Goal: Use online tool/utility: Utilize a website feature to perform a specific function

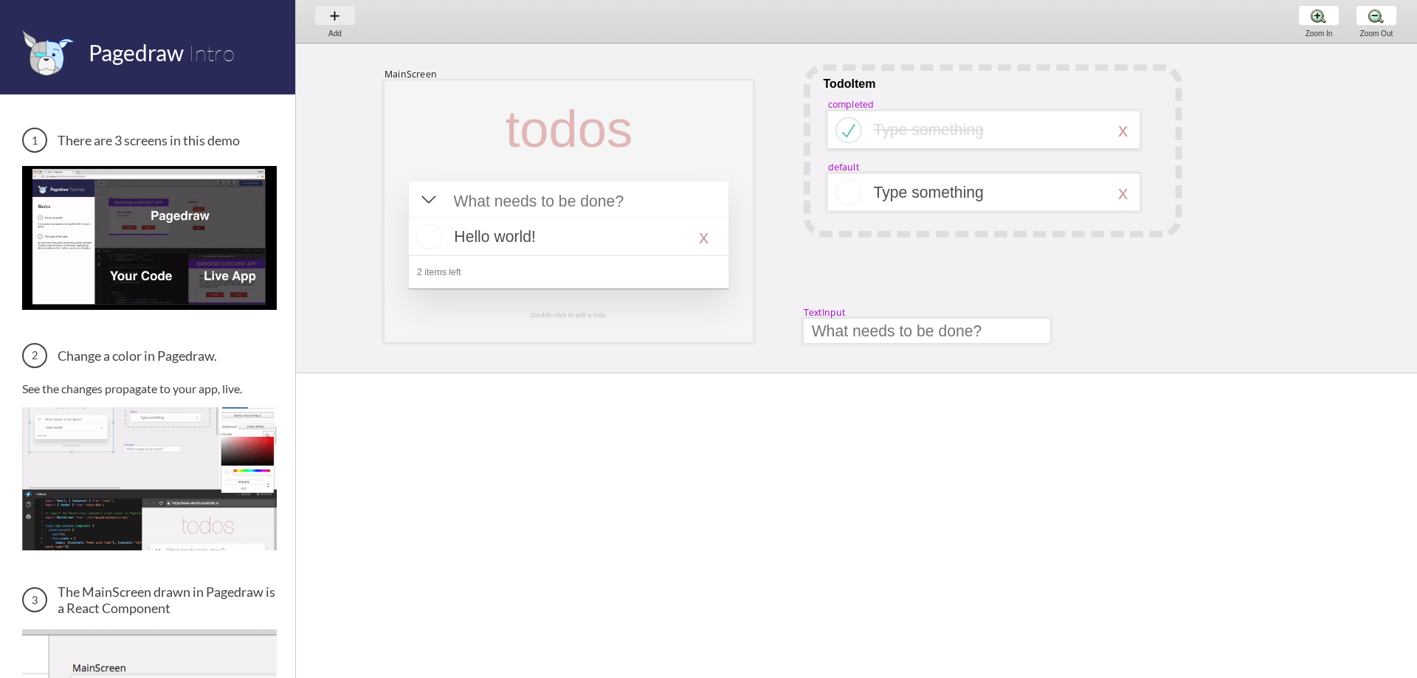
click at [331, 16] on div "Add Add Add" at bounding box center [335, 21] width 56 height 42
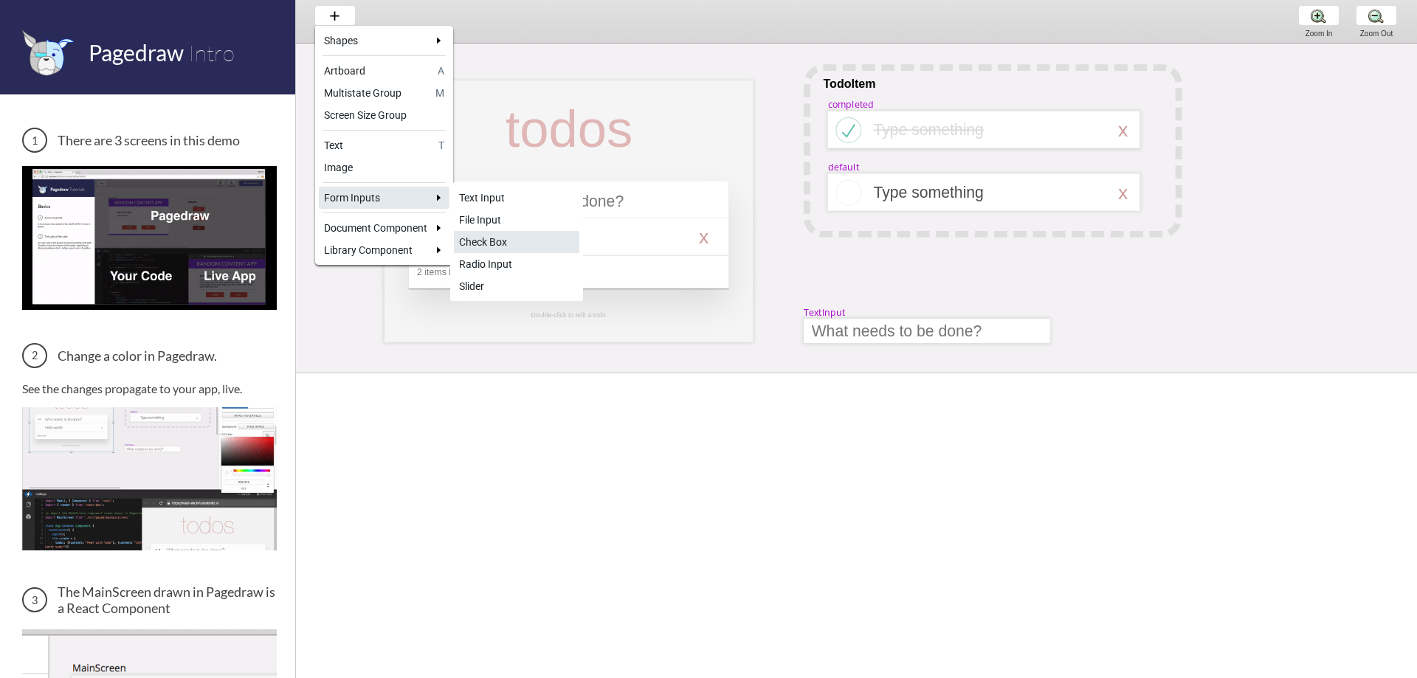
click at [520, 243] on div "Check Box" at bounding box center [516, 242] width 115 height 15
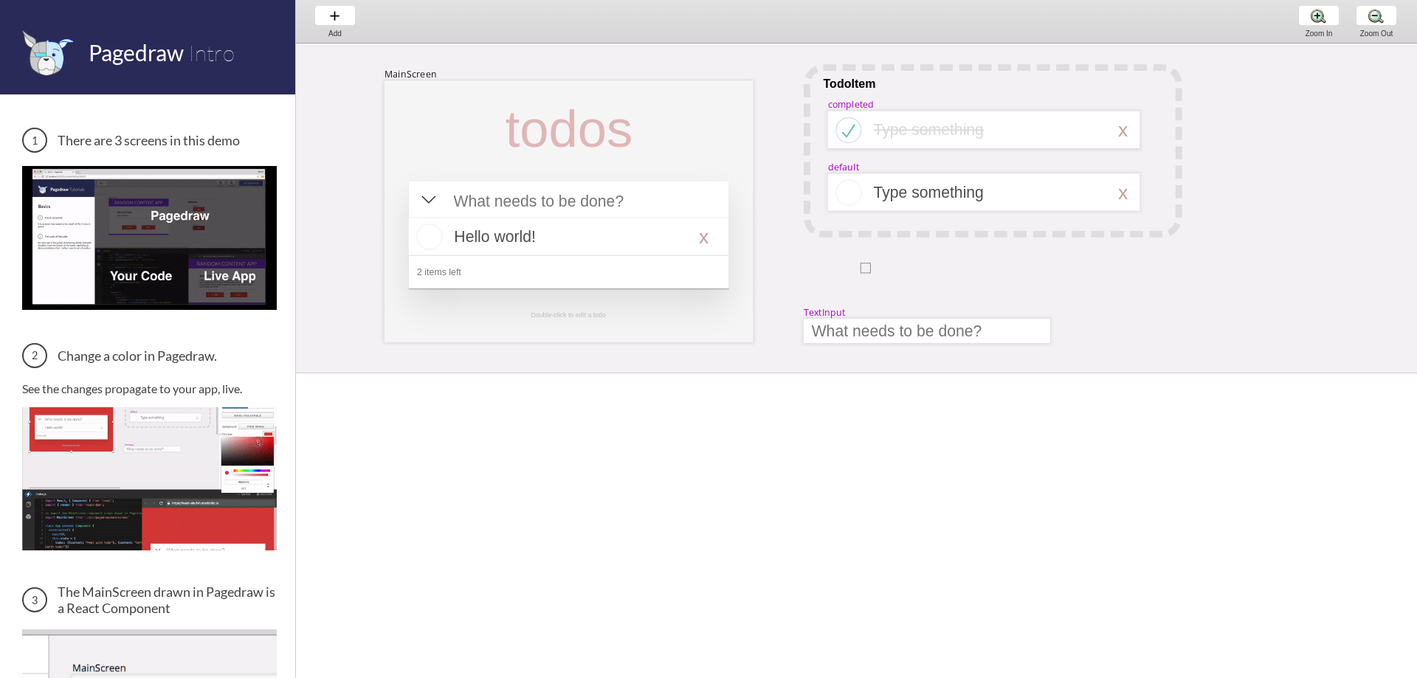
drag, startPoint x: 872, startPoint y: 267, endPoint x: 1095, endPoint y: 300, distance: 226.0
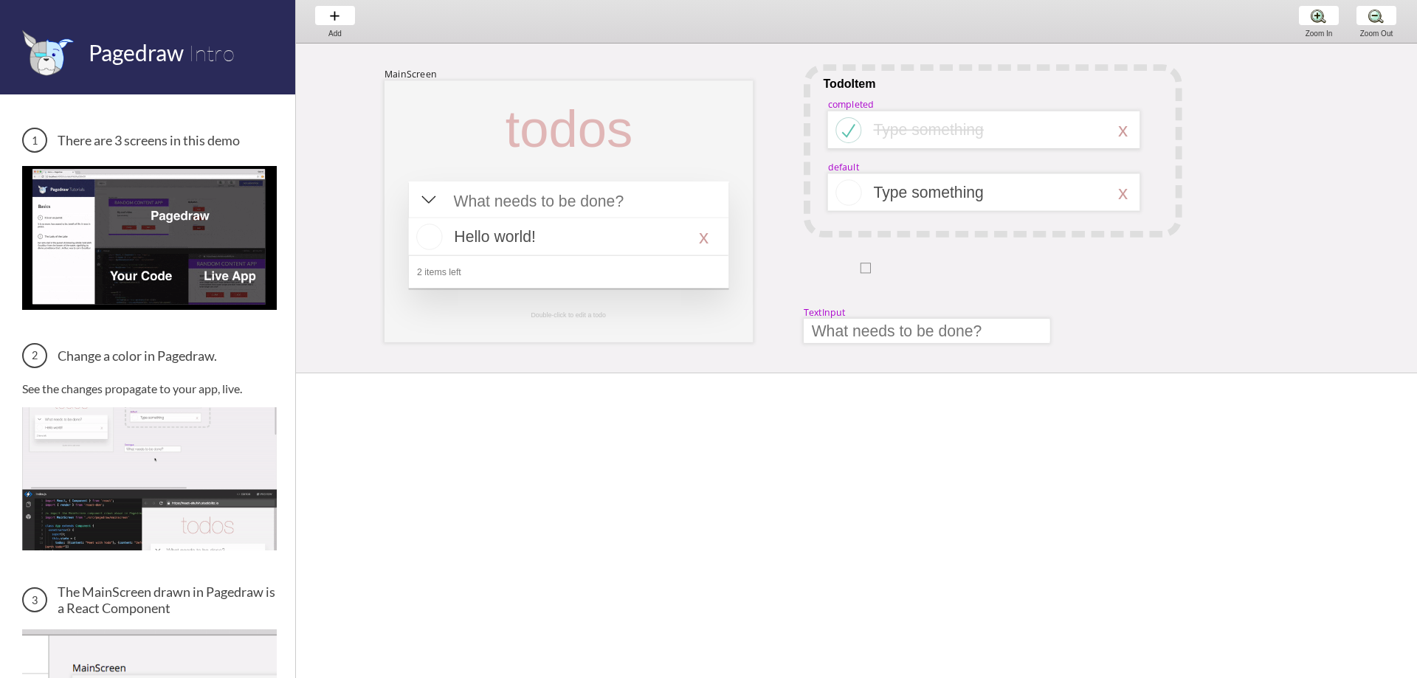
click at [1095, 300] on div "MainScreen todos Hello world! x 2 items left TodoItem completed Type something …" at bounding box center [1364, 493] width 2136 height 898
select select "11"
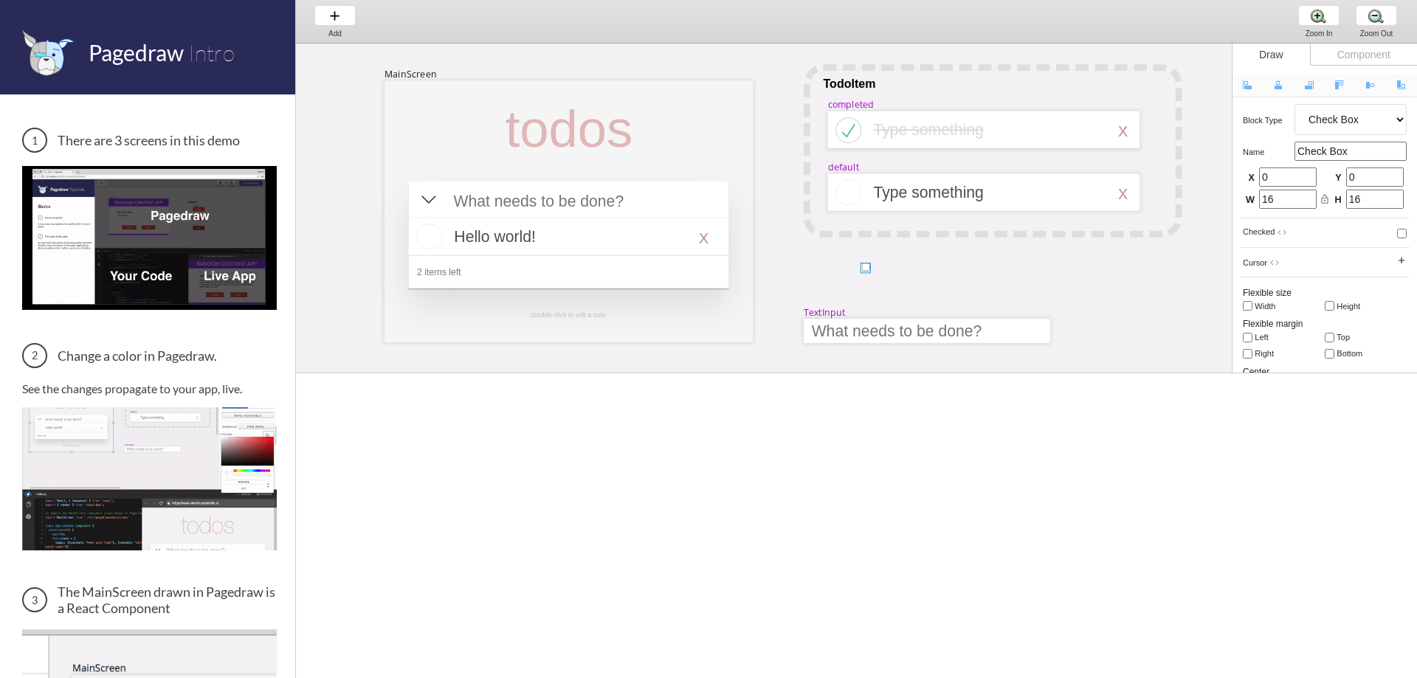
click at [937, 278] on div "MainScreen todos Hello world! x 2 items left TodoItem completed Type something …" at bounding box center [1364, 493] width 2136 height 898
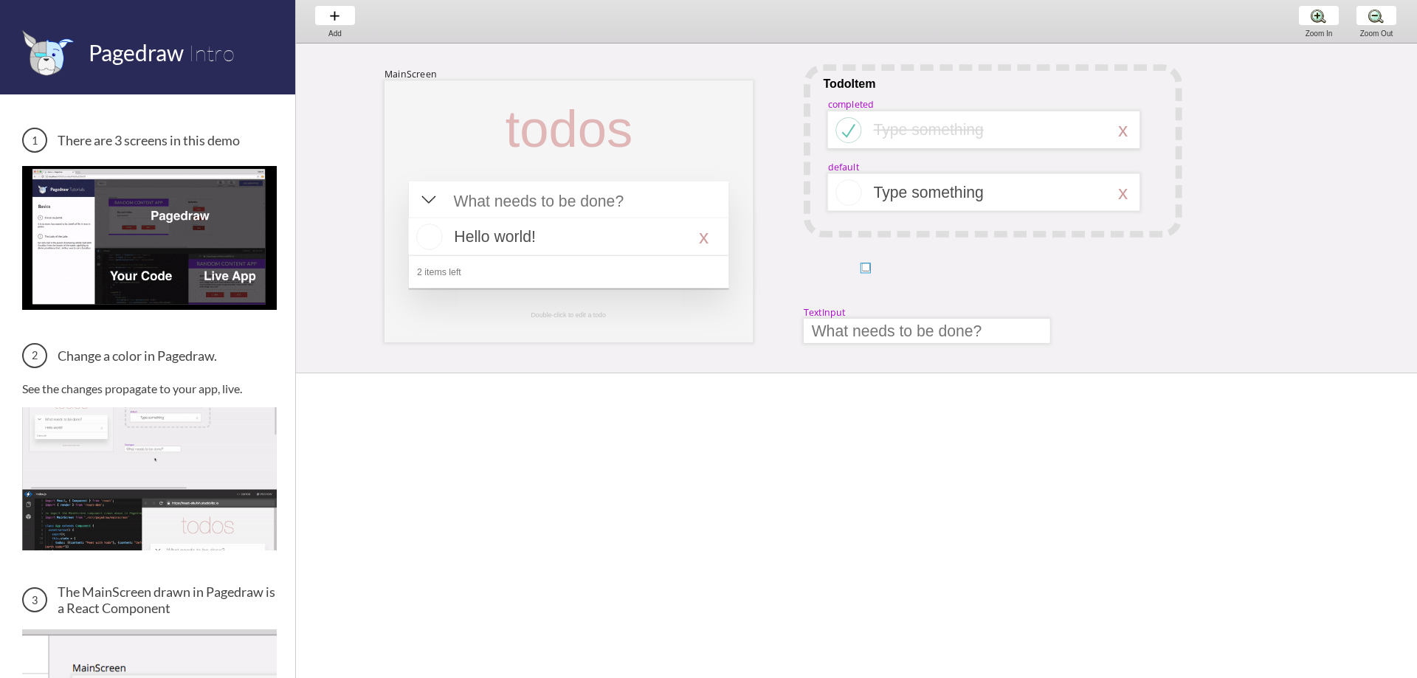
click at [868, 267] on div at bounding box center [866, 268] width 10 height 10
select select "11"
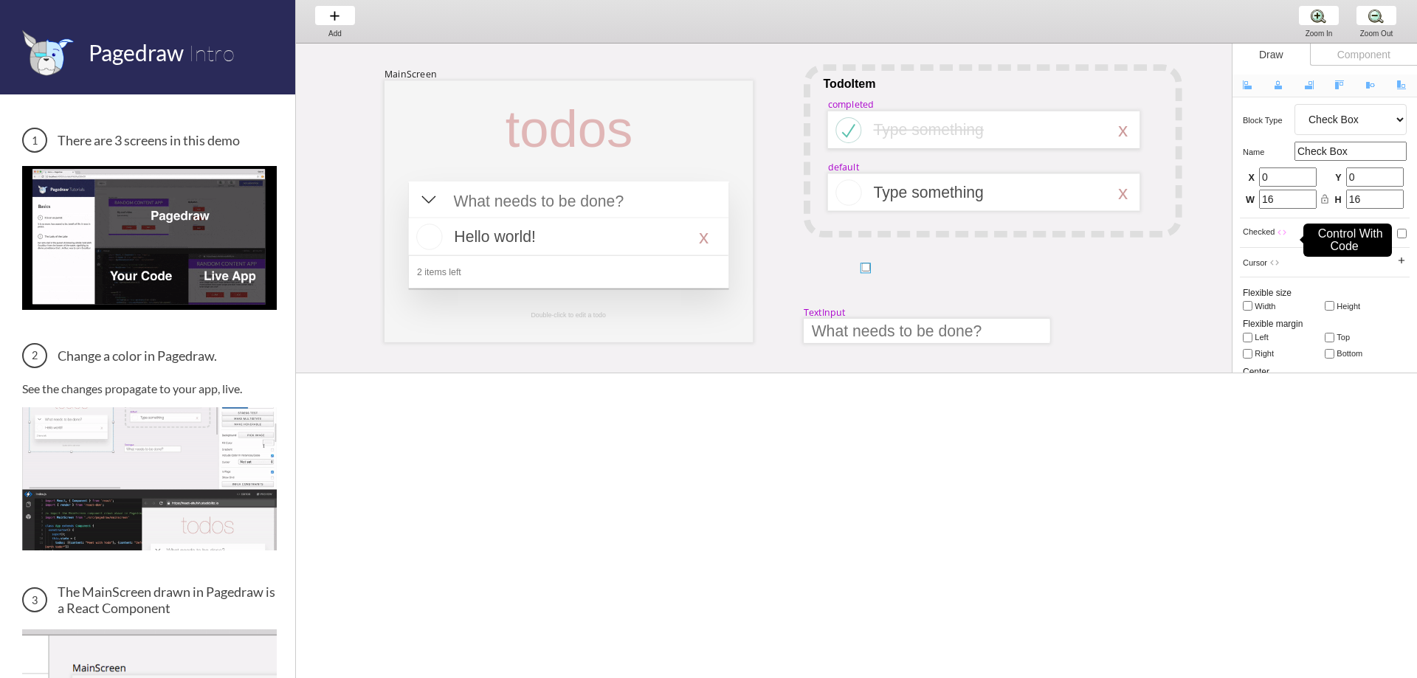
click at [1276, 230] on span "Checked code" at bounding box center [1265, 231] width 44 height 9
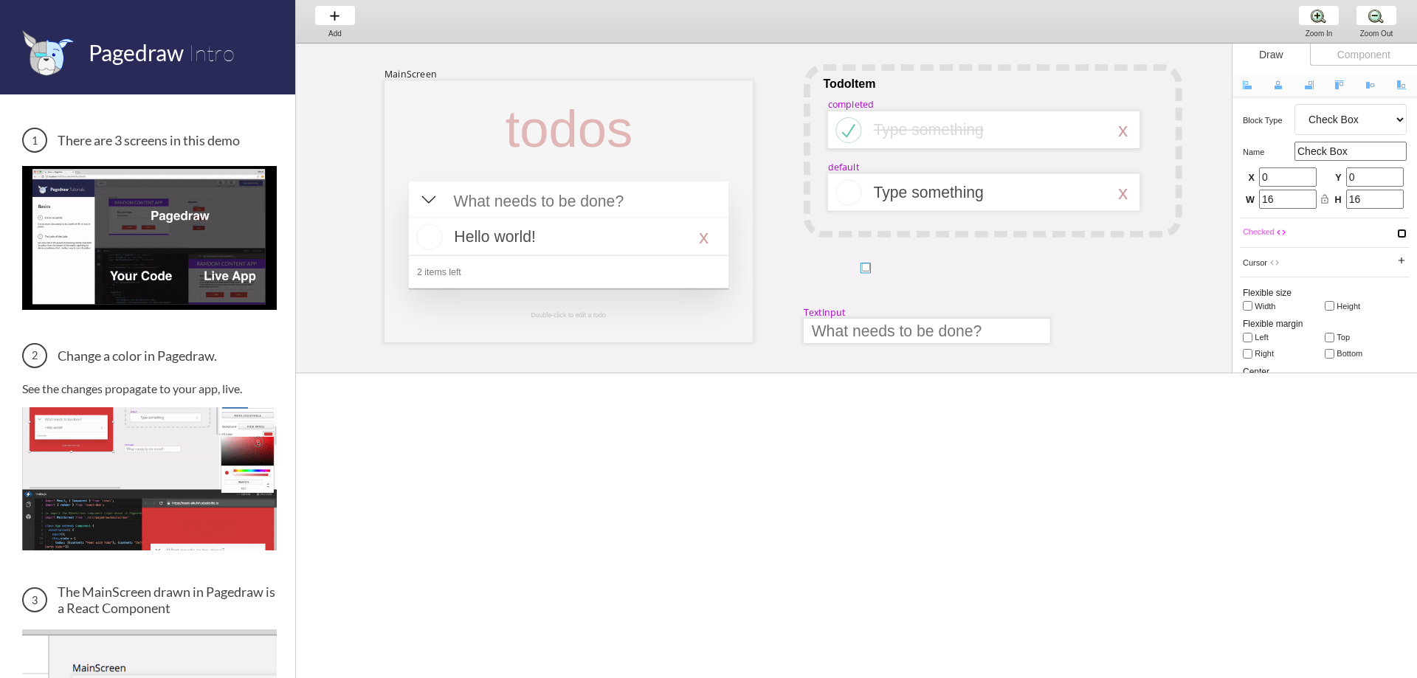
click at [1401, 233] on input "checkbox" at bounding box center [1402, 234] width 10 height 10
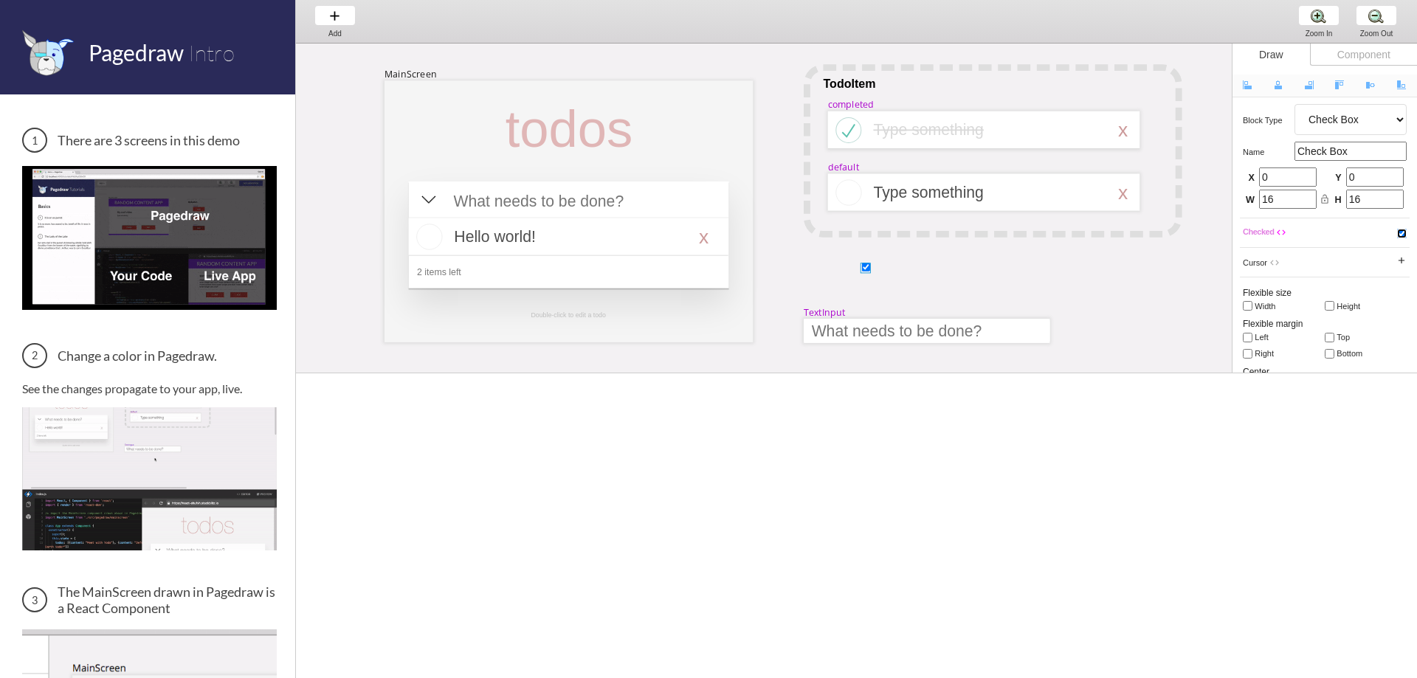
checkbox input "true"
click at [1250, 303] on input "Width" at bounding box center [1248, 306] width 10 height 10
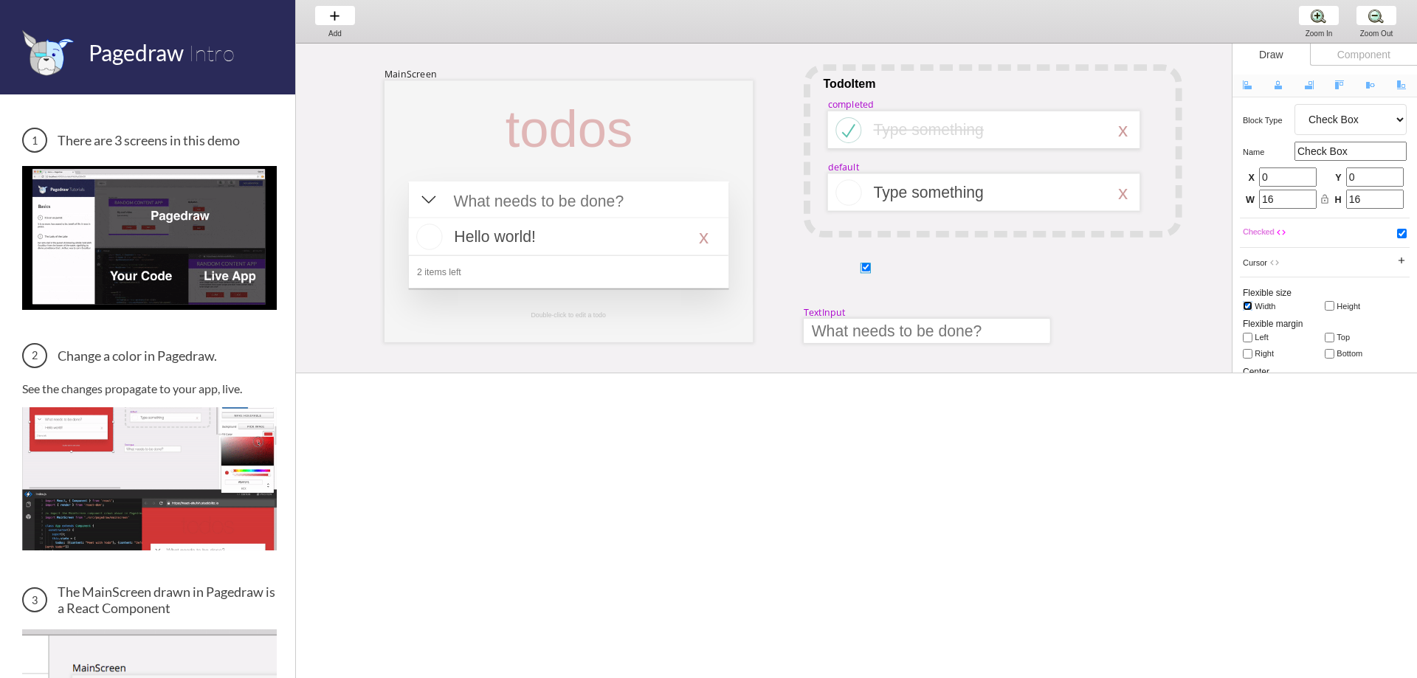
checkbox input "true"
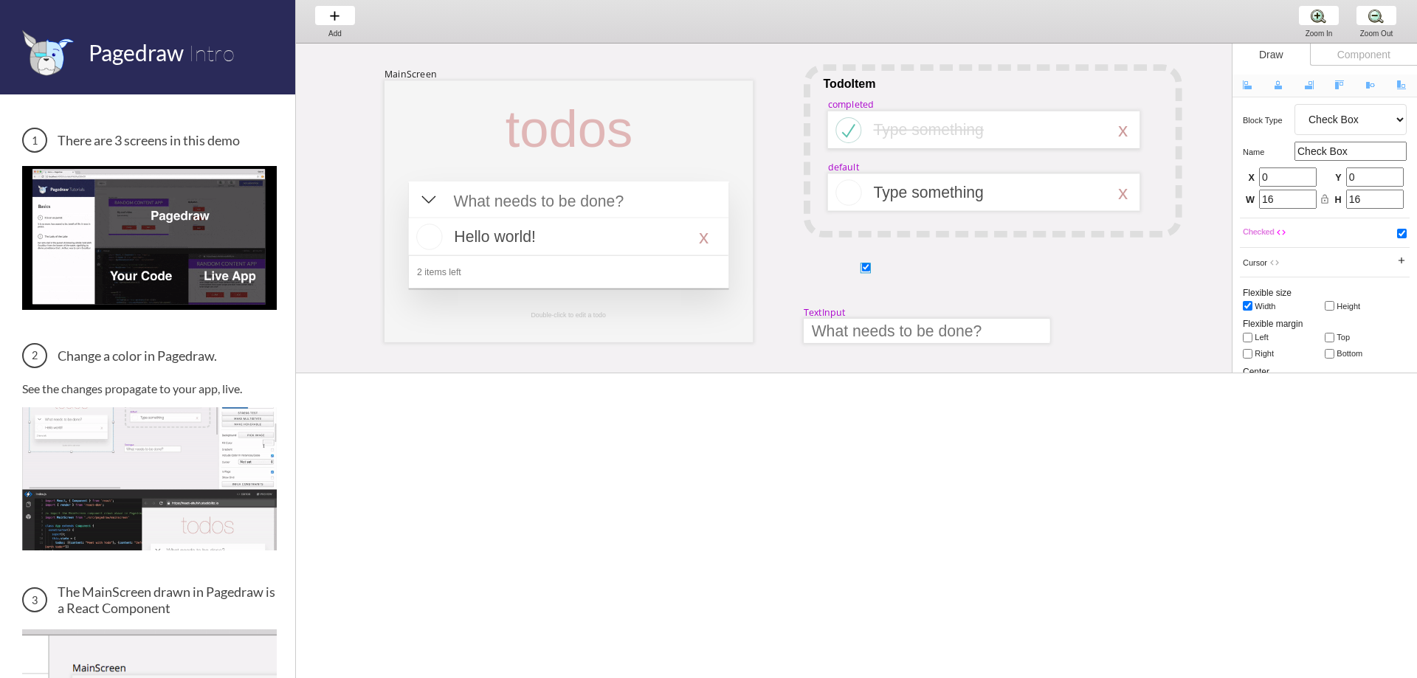
click at [1346, 154] on input "Check Box" at bounding box center [1351, 151] width 112 height 19
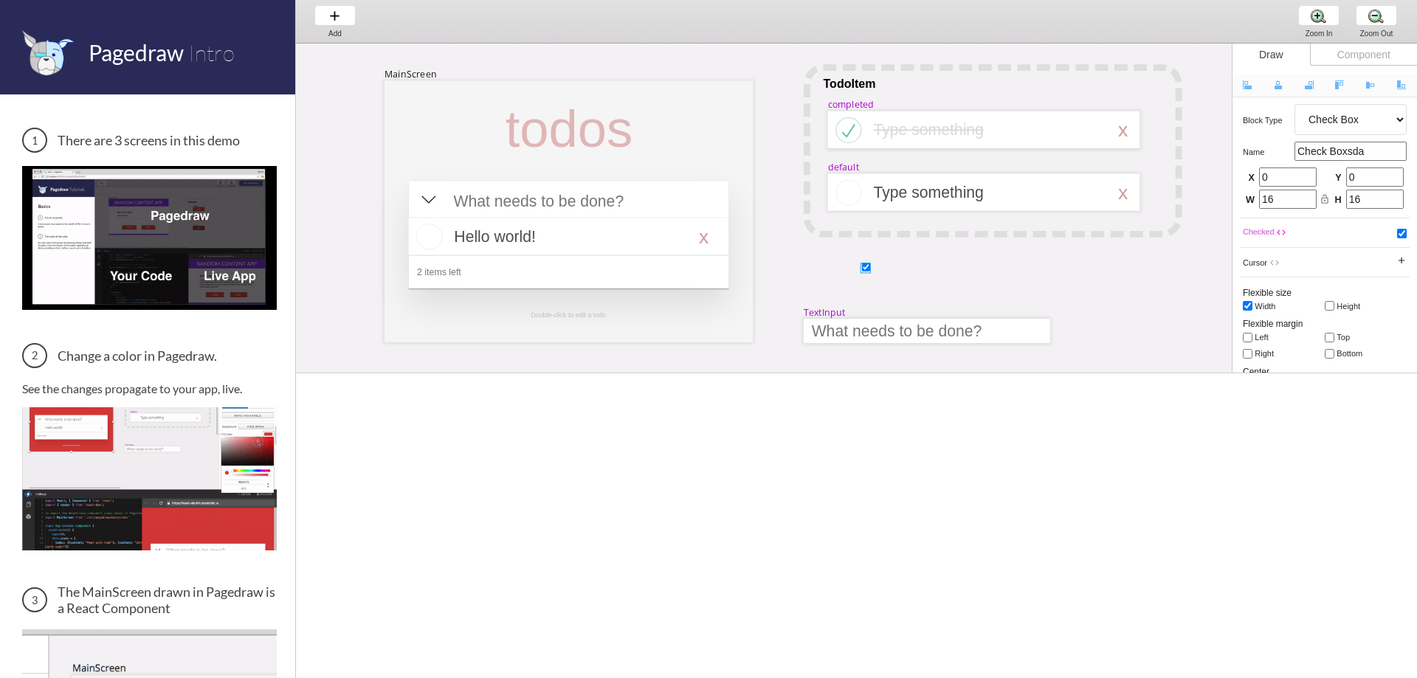
type input "Check Boxsda"
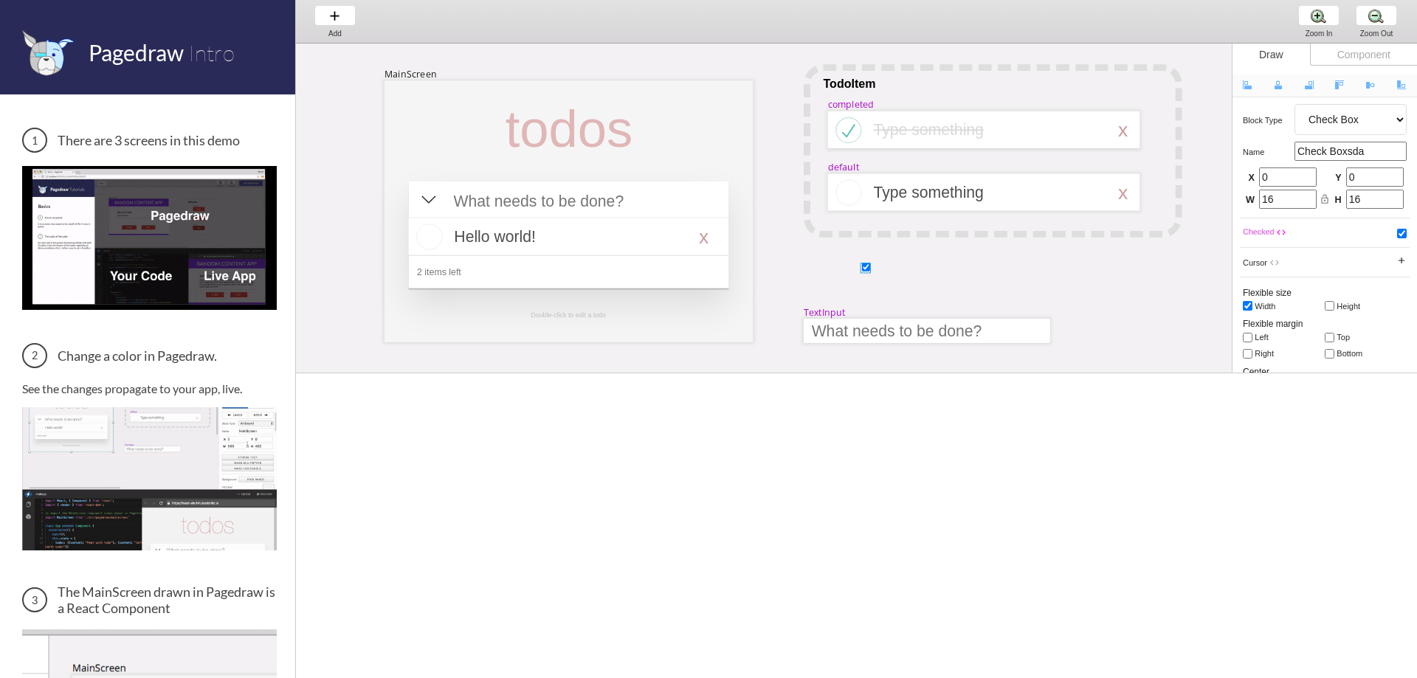
click at [1342, 115] on select "Artboard Multistate Group Screen Size Group Text Rectangle Oval Line Triangle I…" at bounding box center [1351, 119] width 112 height 31
select select "8"
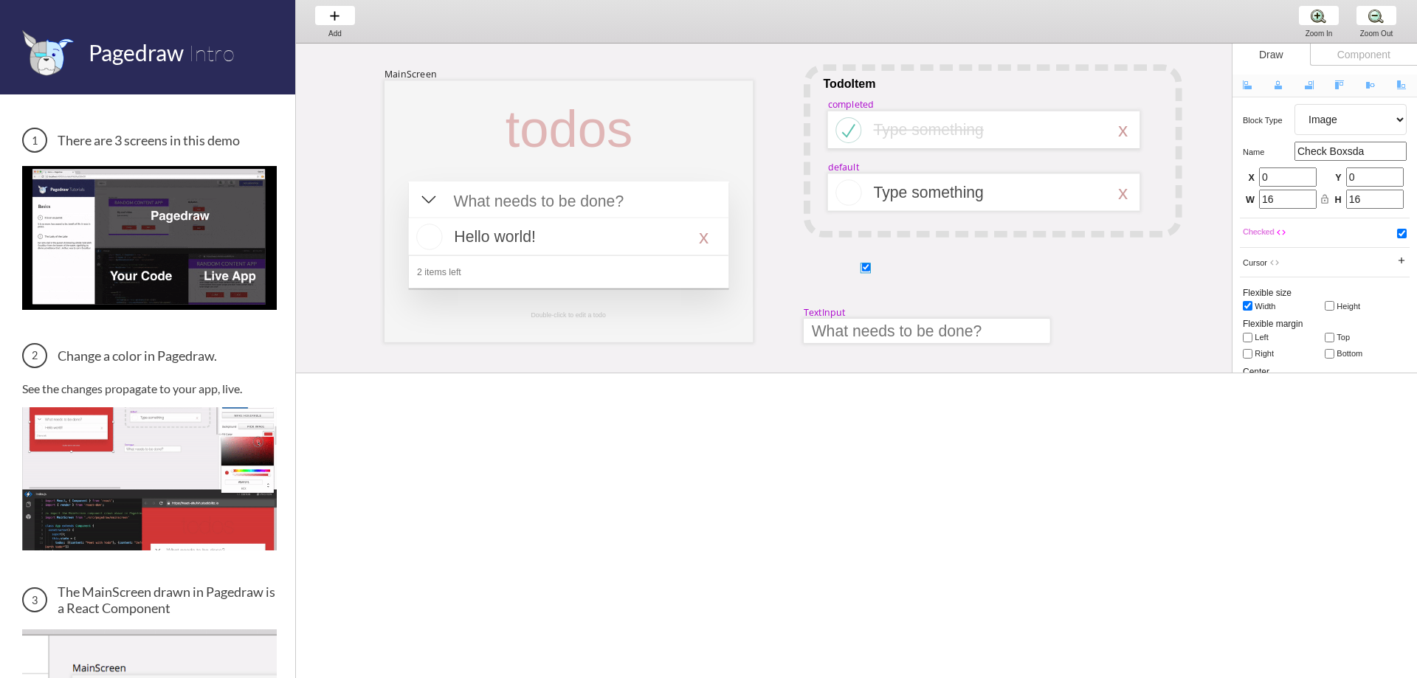
click at [1295, 104] on select "Artboard Multistate Group Screen Size Group Text Rectangle Oval Line Triangle I…" at bounding box center [1351, 119] width 112 height 31
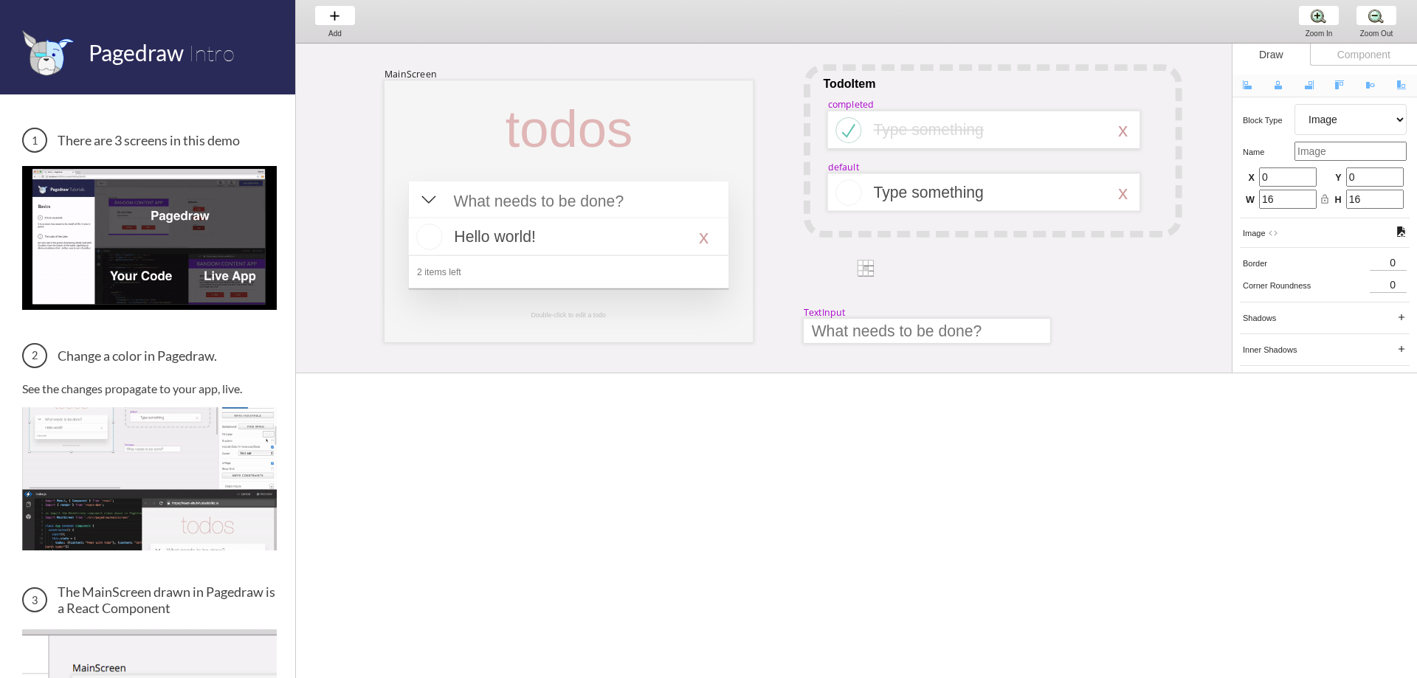
click at [1313, 116] on select "Artboard Multistate Group Screen Size Group Text Rectangle Oval Line Triangle I…" at bounding box center [1351, 119] width 112 height 31
select select "3"
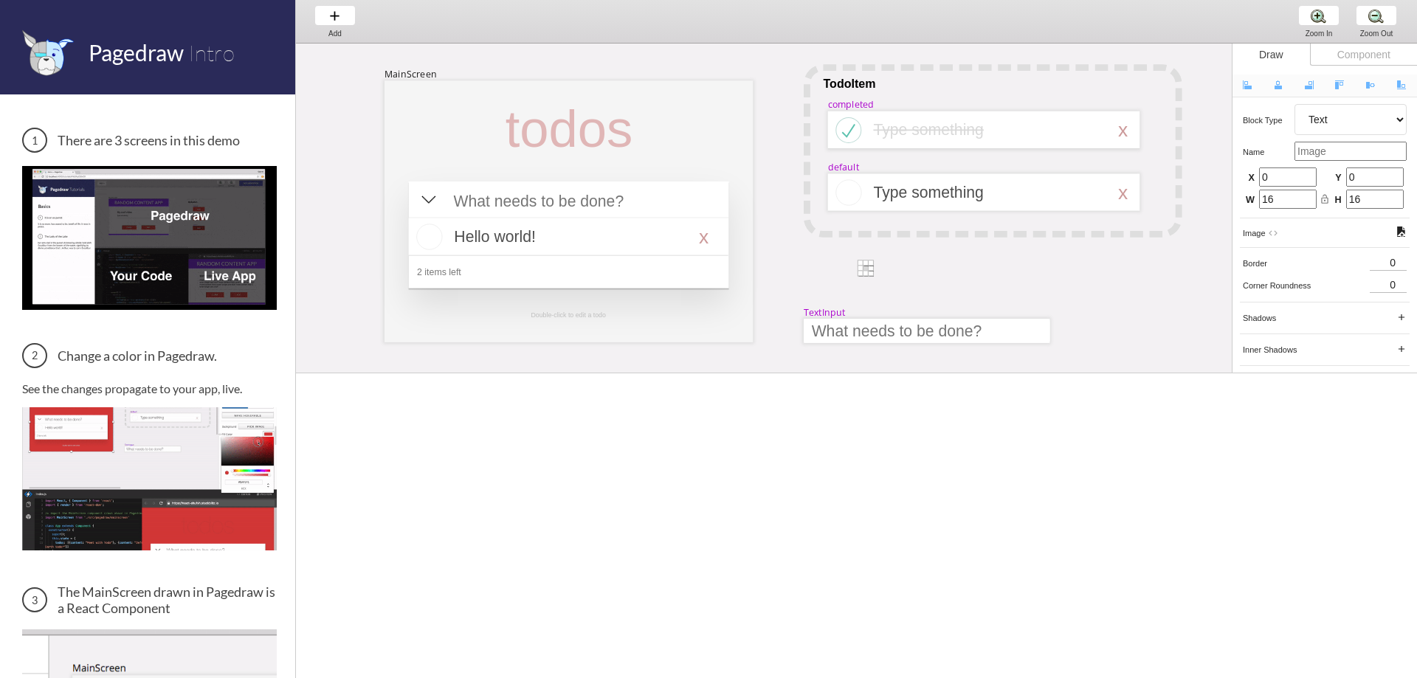
click at [1295, 104] on select "Artboard Multistate Group Screen Size Group Text Rectangle Oval Line Triangle I…" at bounding box center [1351, 119] width 112 height 31
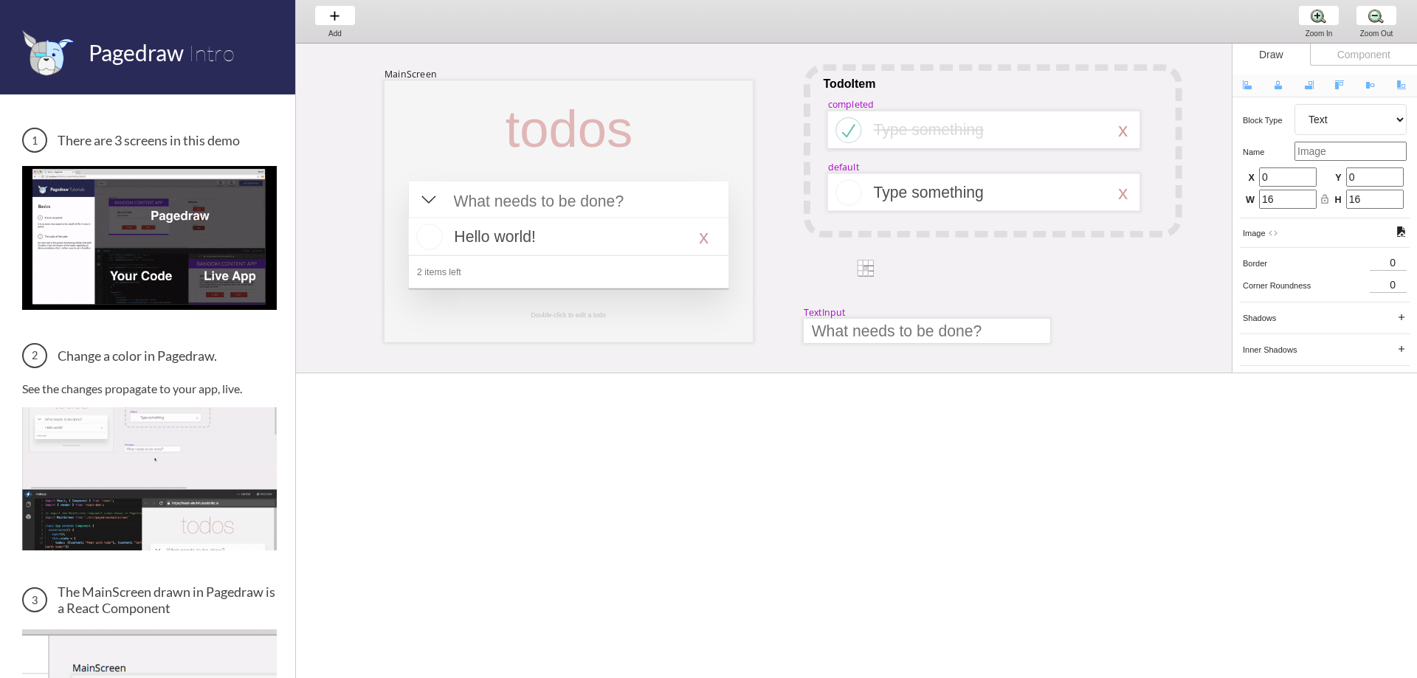
type input "112"
drag, startPoint x: 872, startPoint y: 299, endPoint x: 1044, endPoint y: 279, distance: 173.9
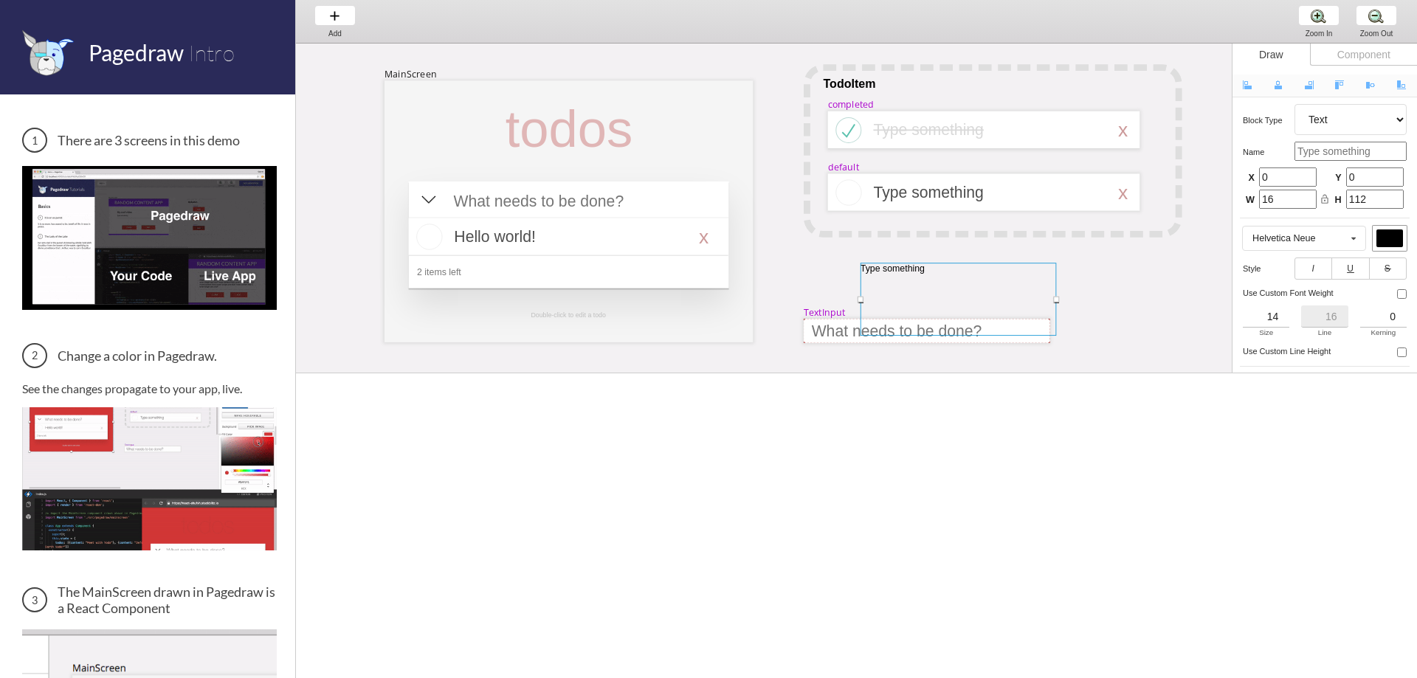
click at [1067, 273] on div "MainScreen todos Hello world! x 2 items left TodoItem completed Type something …" at bounding box center [1364, 493] width 2136 height 898
type input "316"
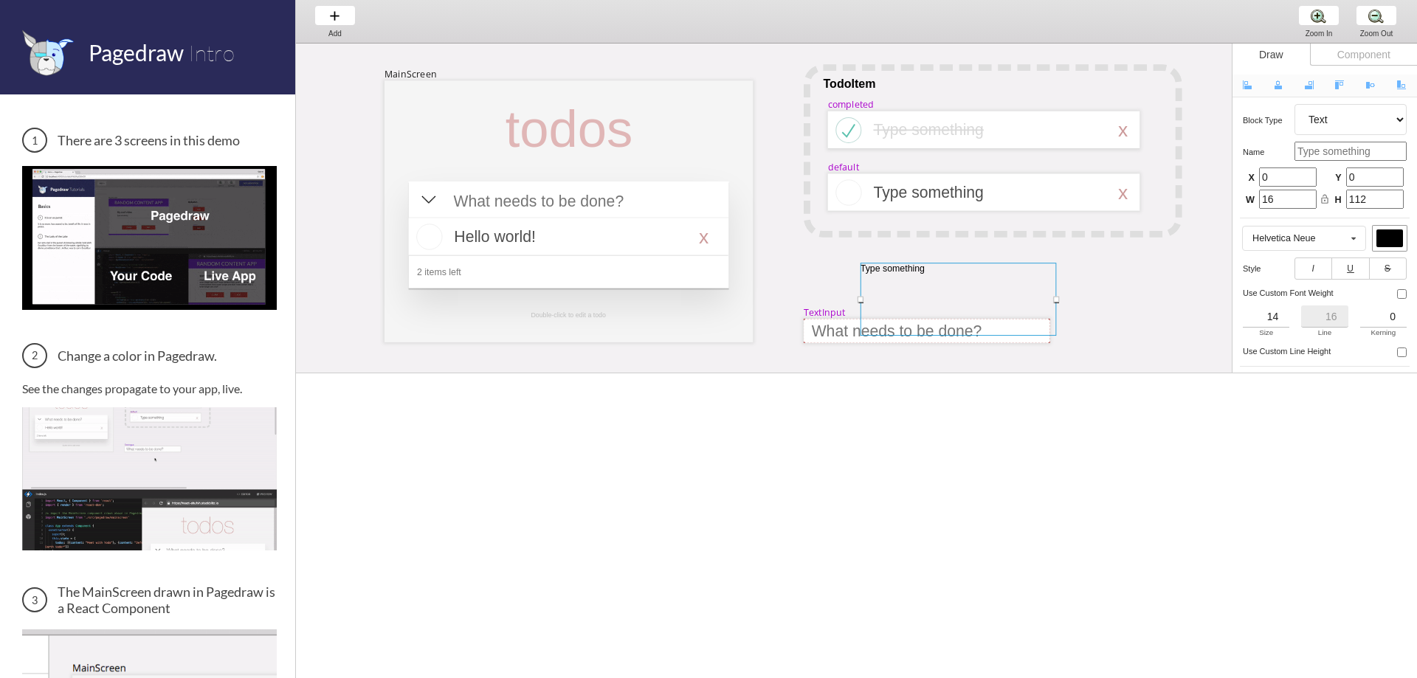
type input "16"
drag, startPoint x: 955, startPoint y: 265, endPoint x: 886, endPoint y: 279, distance: 70.8
click at [886, 279] on div at bounding box center [894, 283] width 206 height 10
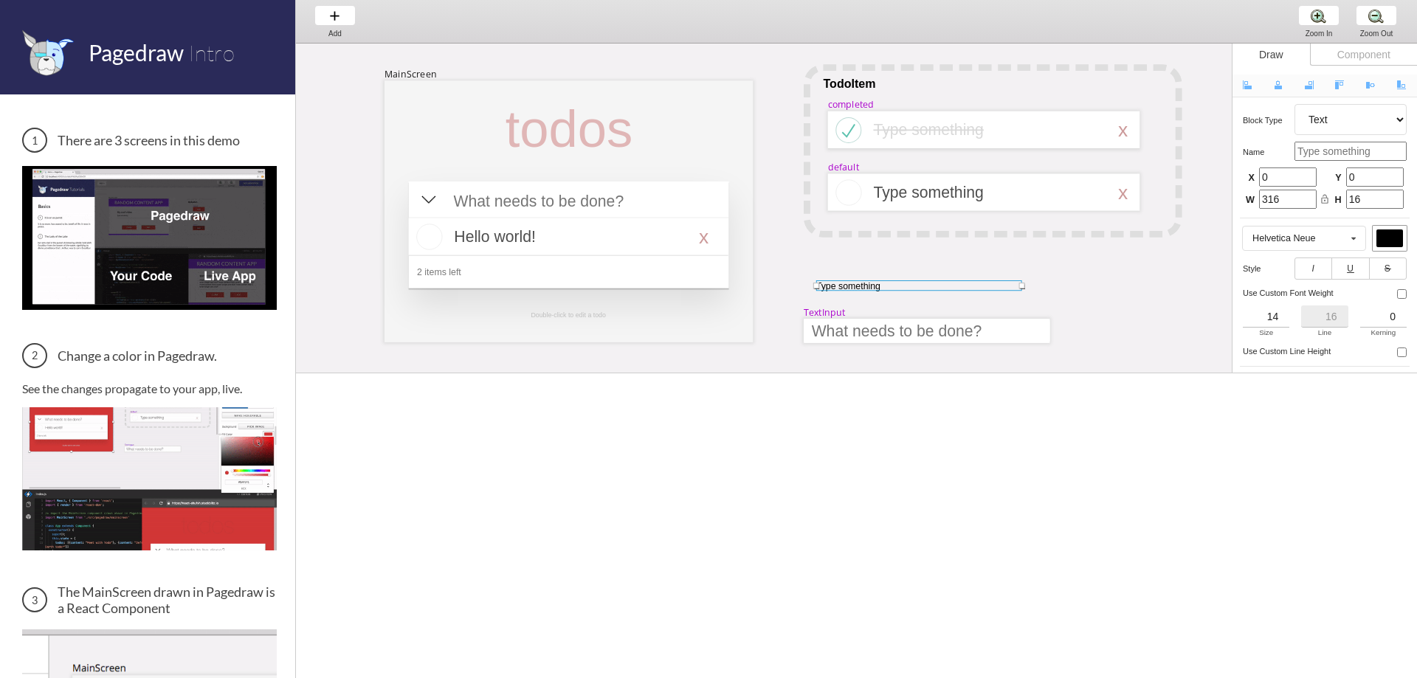
drag, startPoint x: 908, startPoint y: 278, endPoint x: 933, endPoint y: 281, distance: 25.3
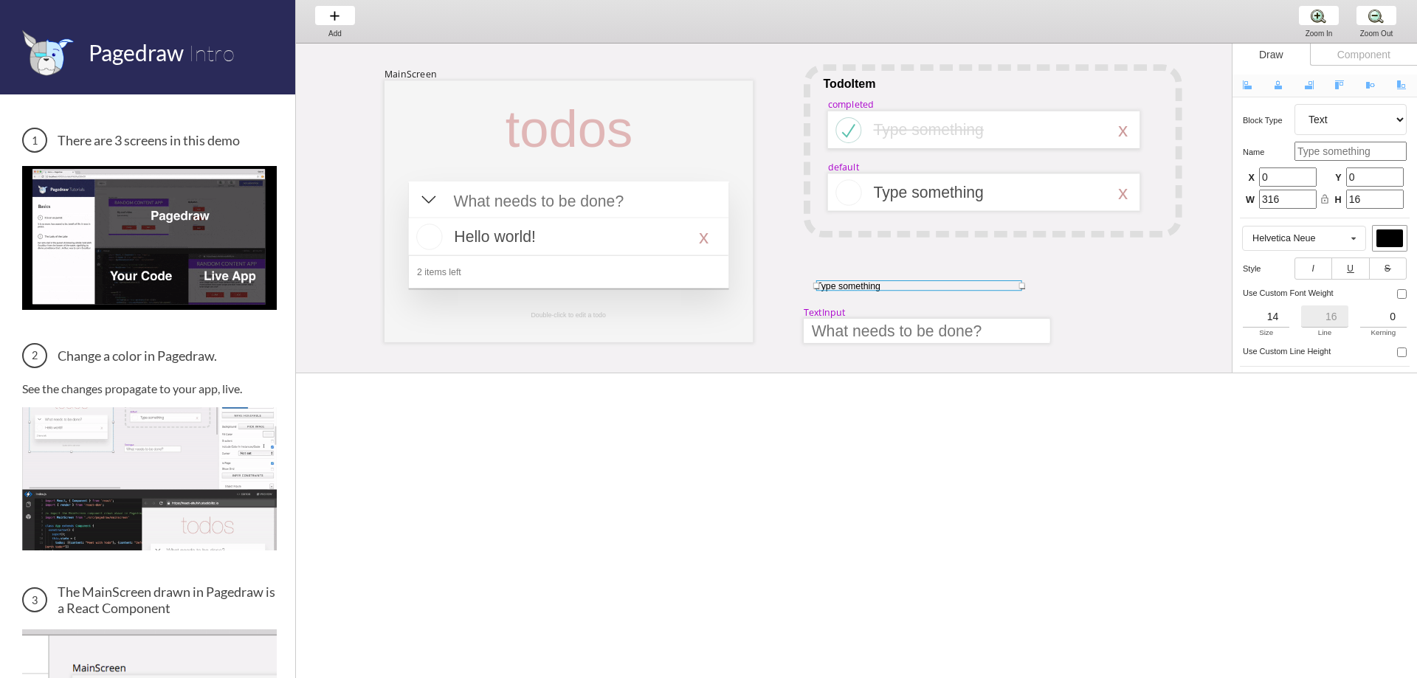
click at [933, 281] on div at bounding box center [919, 285] width 206 height 10
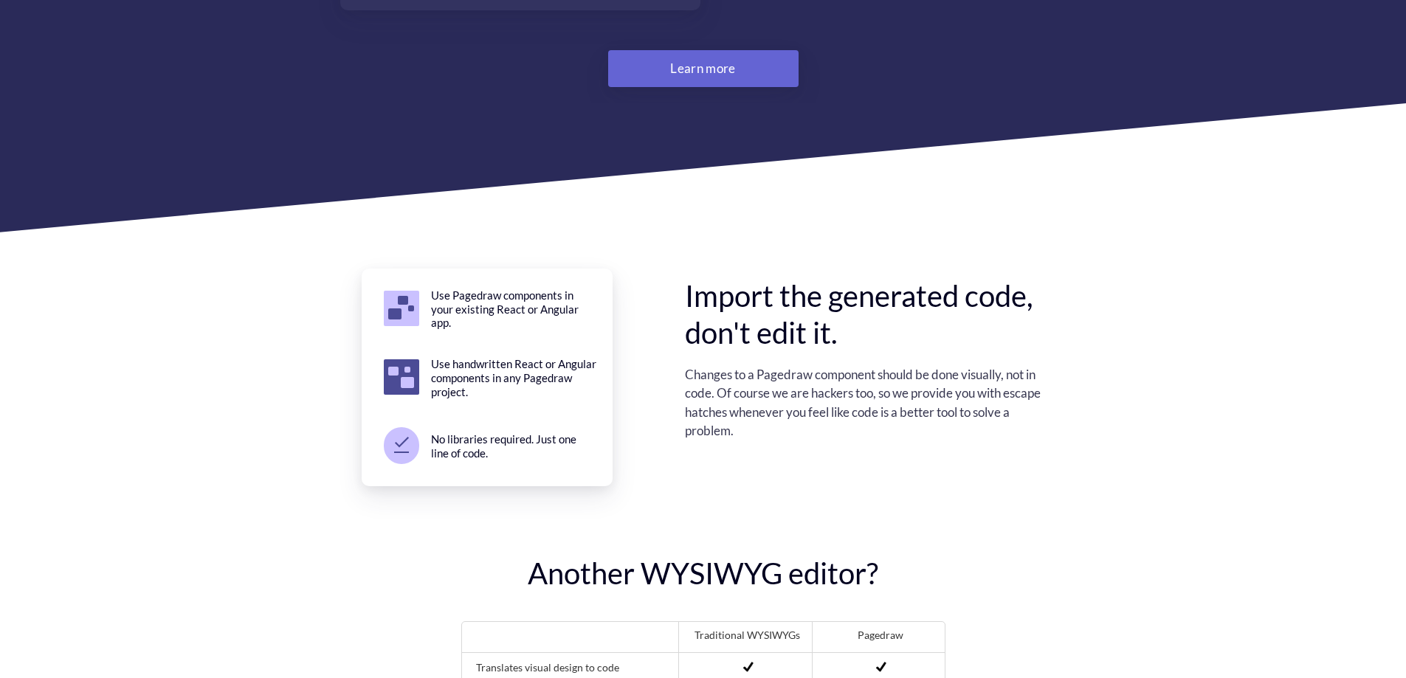
scroll to position [4429, 0]
